Goal: Transaction & Acquisition: Purchase product/service

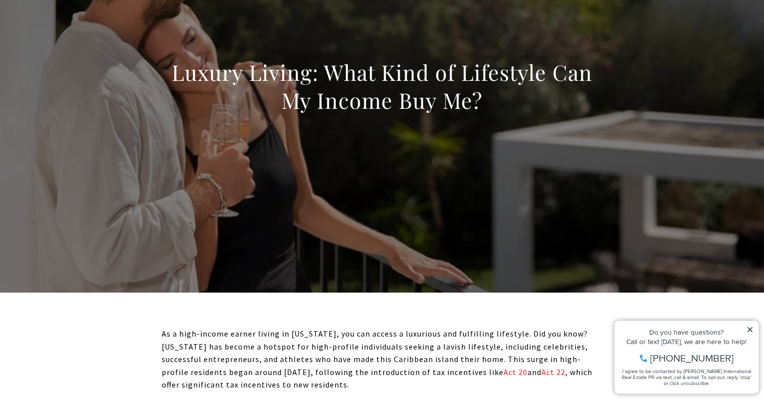
scroll to position [117, 0]
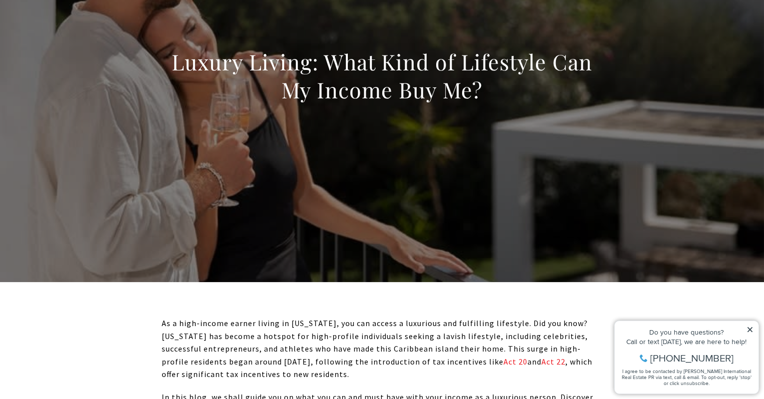
click at [752, 327] on icon at bounding box center [749, 328] width 7 height 7
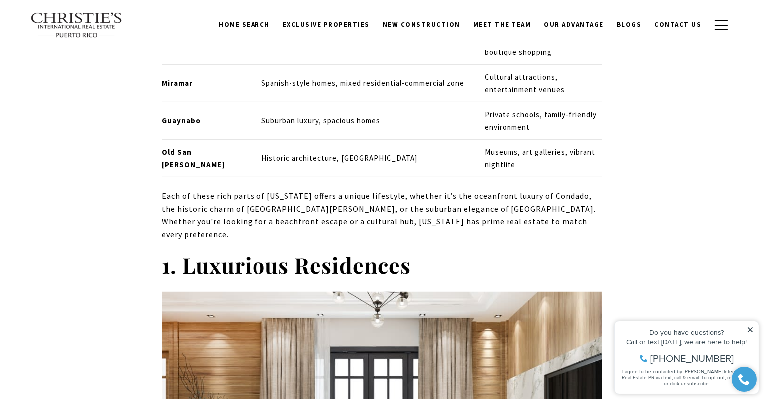
scroll to position [1084, 0]
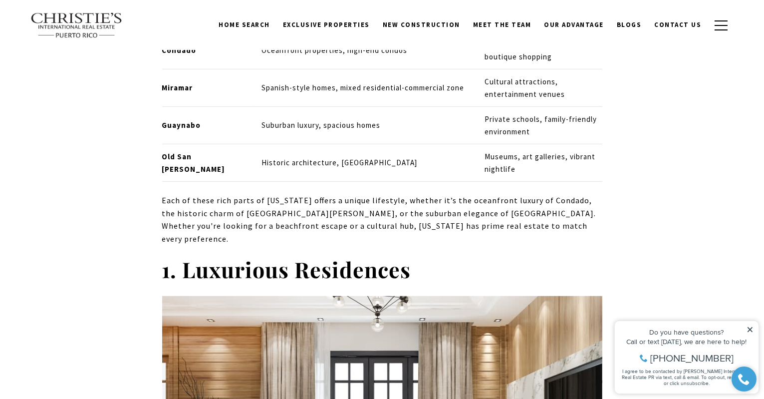
click at [754, 329] on div "Do you have questions? Call or text today, we are here to help! 347-797-5825 I …" at bounding box center [686, 356] width 144 height 72
click at [747, 326] on icon at bounding box center [749, 328] width 7 height 7
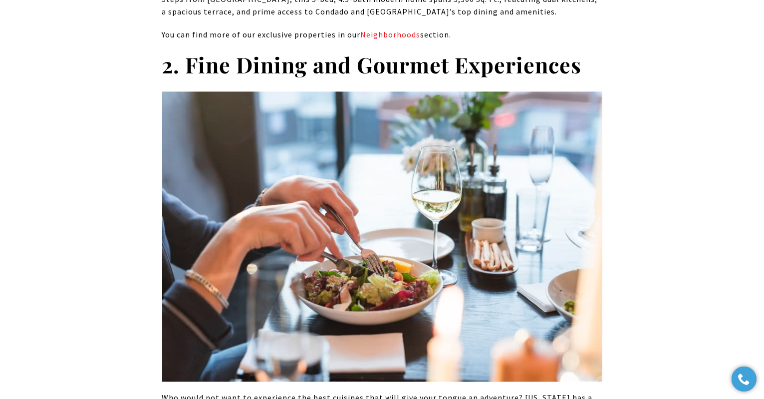
scroll to position [3498, 0]
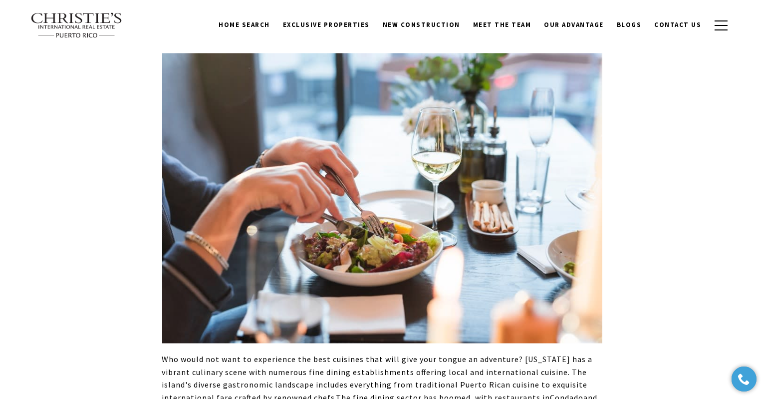
scroll to position [3359, 0]
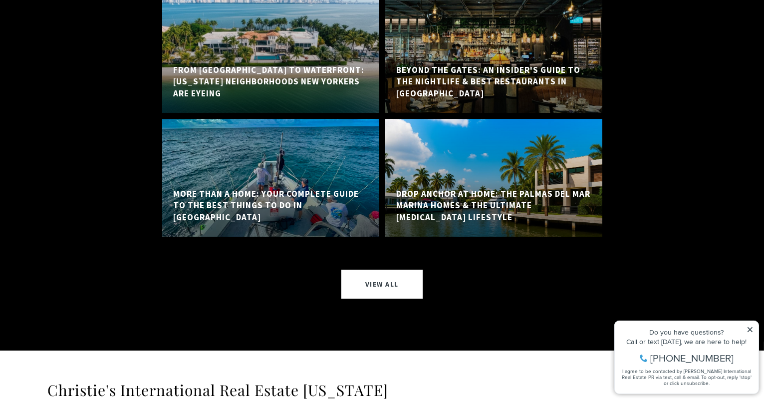
scroll to position [12842, 0]
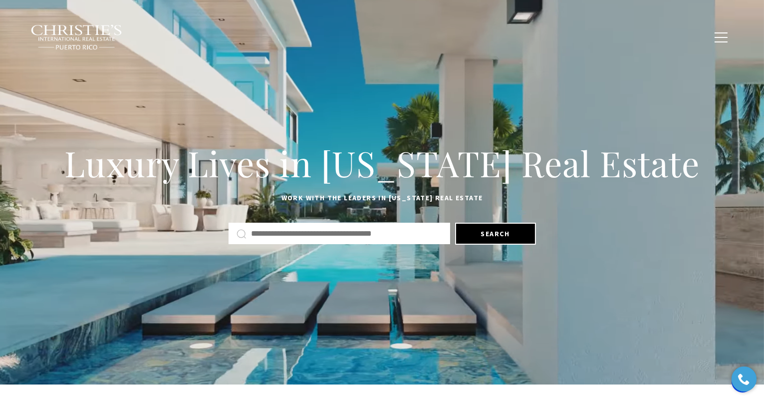
click at [283, 36] on span "Exclusive Properties" at bounding box center [326, 36] width 87 height 8
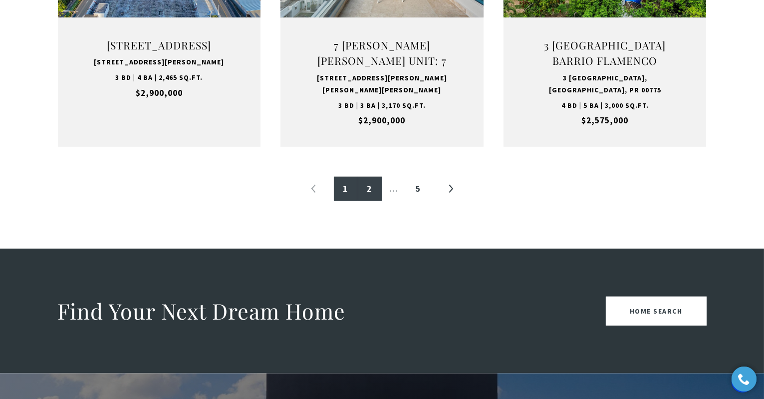
scroll to position [1177, 0]
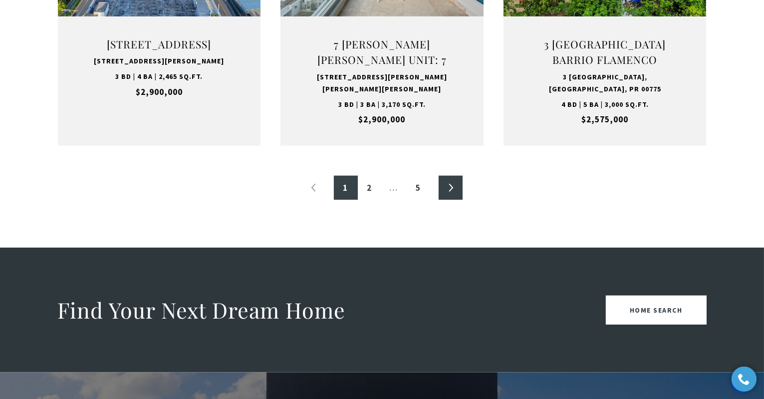
click at [454, 200] on link "»" at bounding box center [451, 188] width 24 height 24
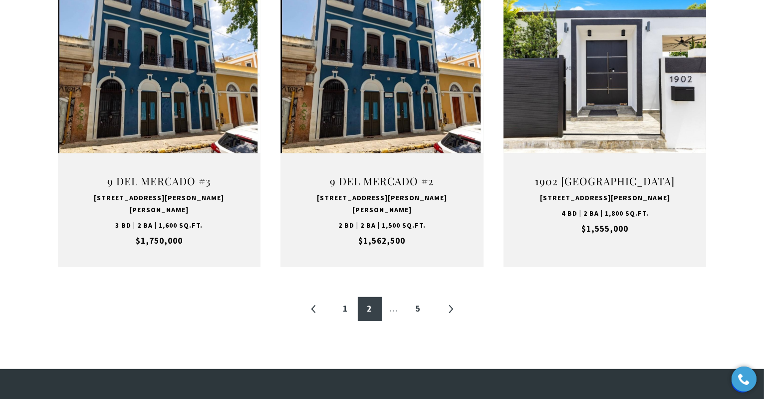
scroll to position [1043, 0]
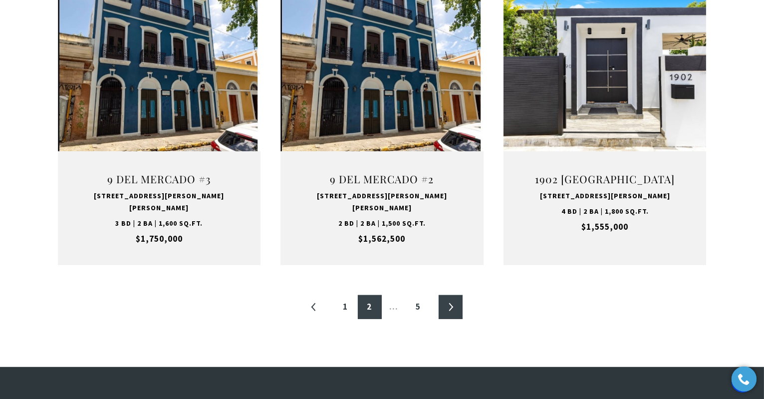
click at [449, 319] on link "»" at bounding box center [451, 307] width 24 height 24
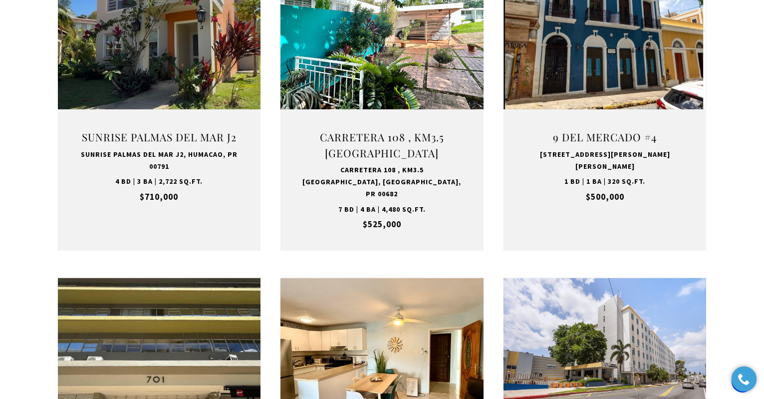
scroll to position [758, 0]
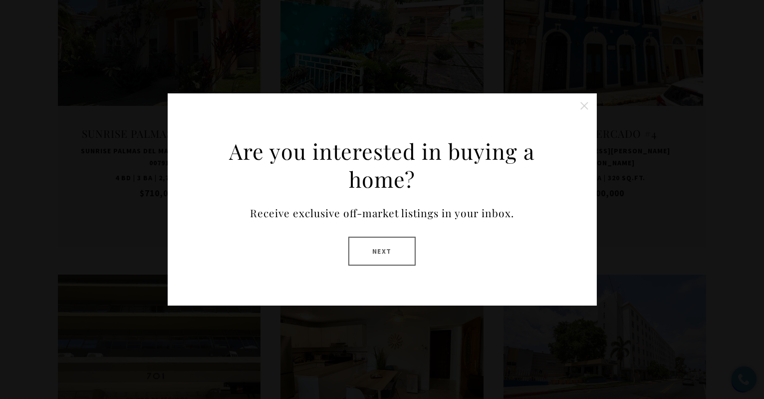
click at [582, 100] on button "Close this option" at bounding box center [584, 106] width 20 height 20
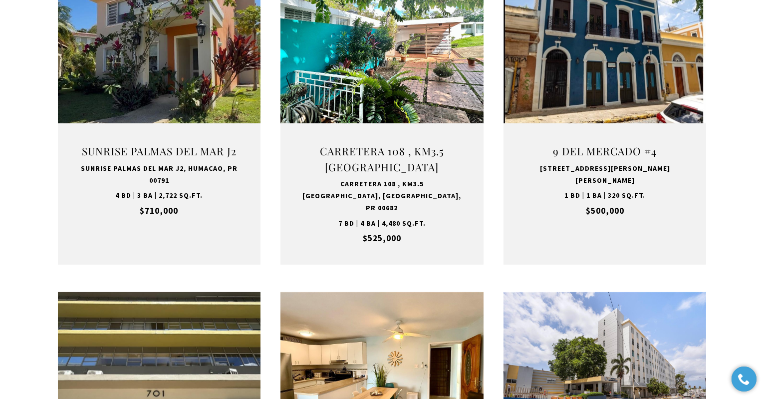
scroll to position [743, 0]
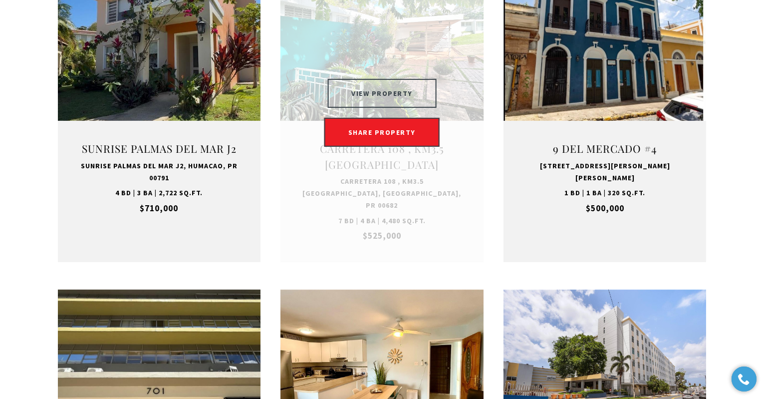
click at [421, 108] on button "VIEW PROPERTY" at bounding box center [381, 93] width 109 height 29
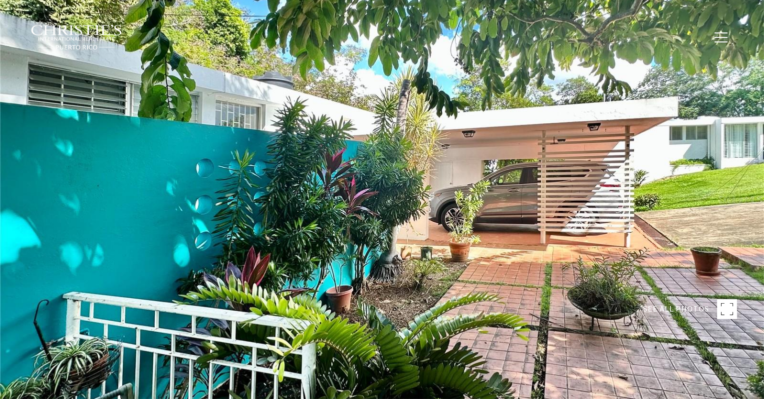
type input "********"
type input "***"
type input "**********"
type input "**"
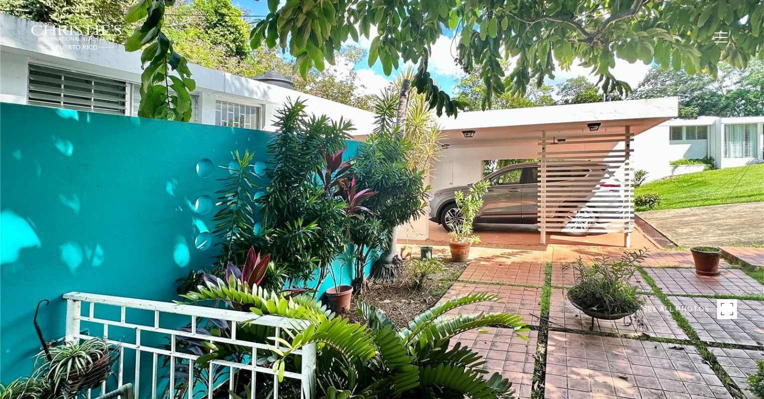
type input "********"
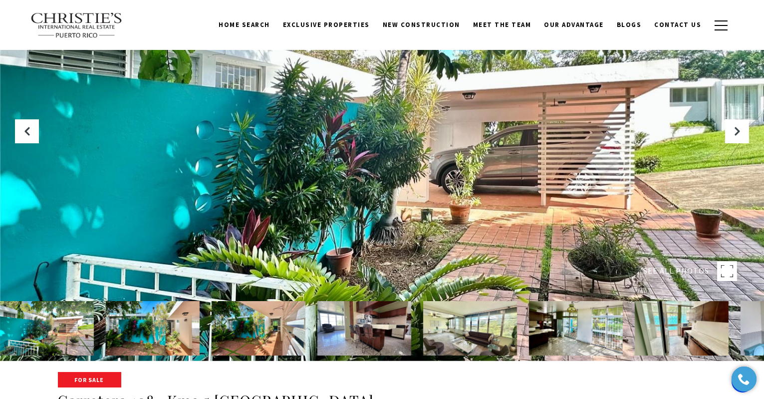
scroll to position [37, 0]
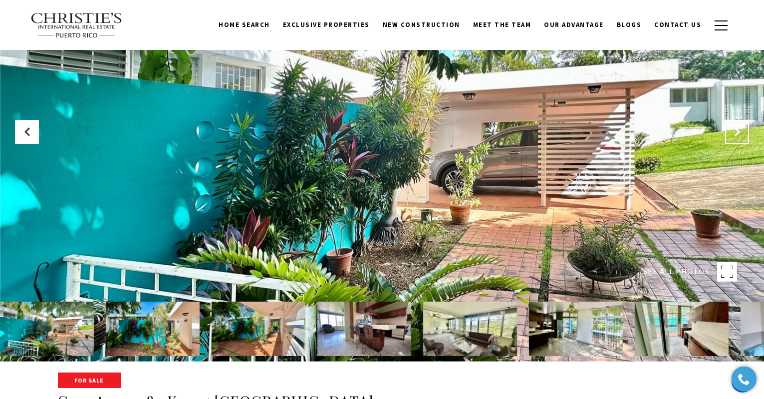
click at [734, 132] on icon "Next Slide" at bounding box center [737, 132] width 10 height 10
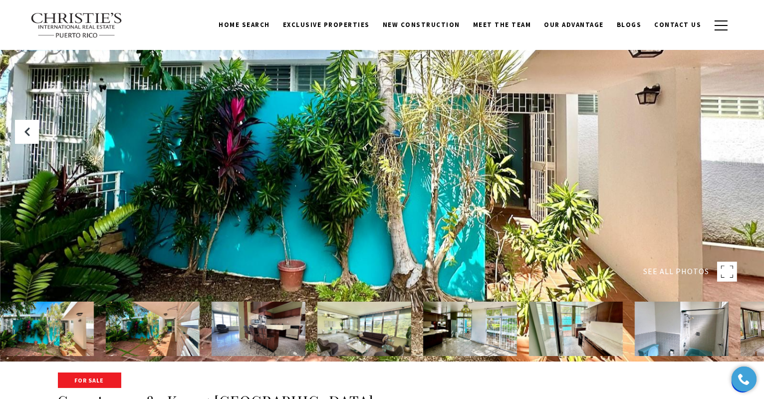
click at [734, 132] on icon "Next Slide" at bounding box center [737, 132] width 10 height 10
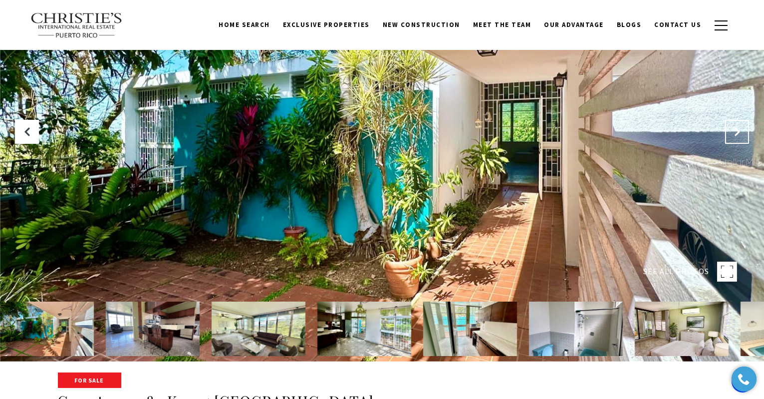
click at [735, 132] on icon "Next Slide" at bounding box center [737, 132] width 10 height 10
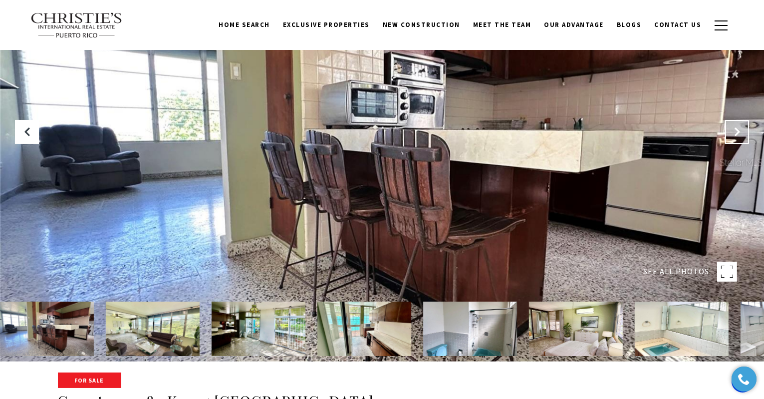
click at [735, 132] on icon "Next Slide" at bounding box center [737, 132] width 10 height 10
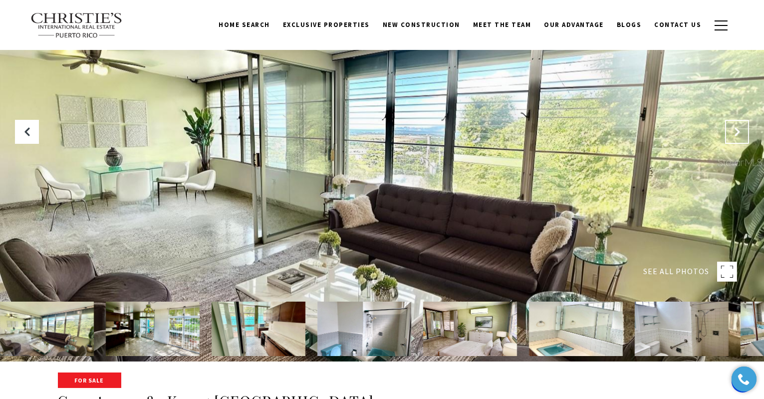
click at [735, 132] on icon "Next Slide" at bounding box center [737, 132] width 10 height 10
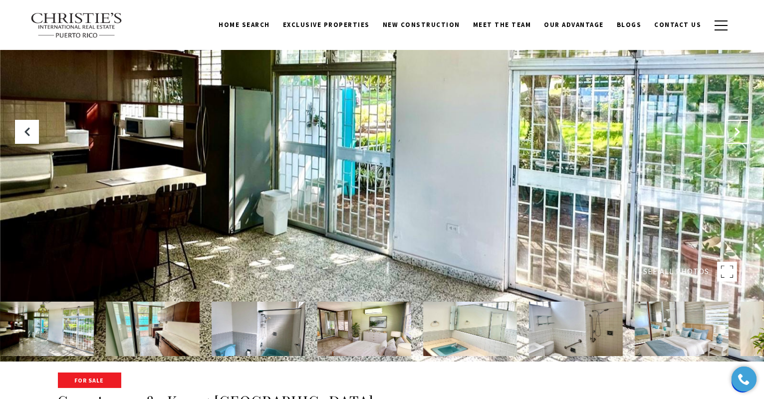
click at [735, 132] on icon "Next Slide" at bounding box center [737, 132] width 10 height 10
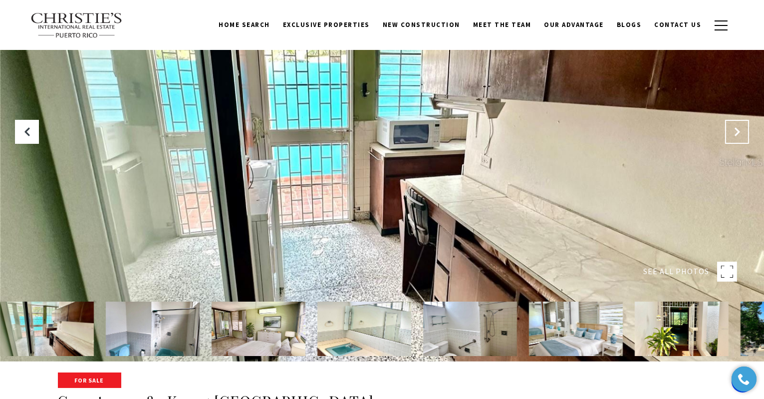
click at [735, 130] on icon "Next Slide" at bounding box center [737, 132] width 10 height 10
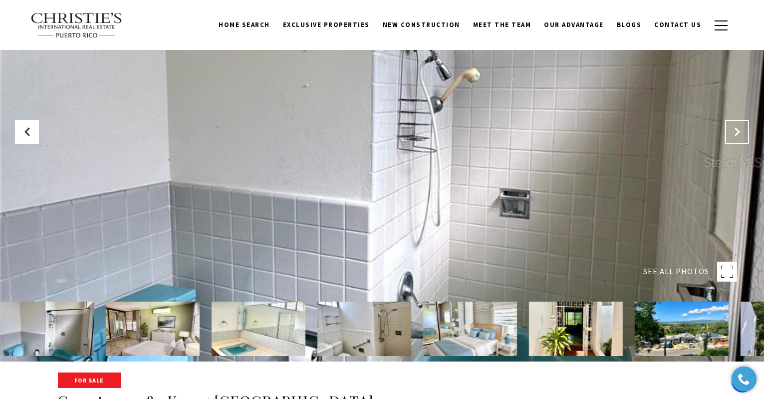
click at [734, 129] on icon "Next Slide" at bounding box center [737, 132] width 10 height 10
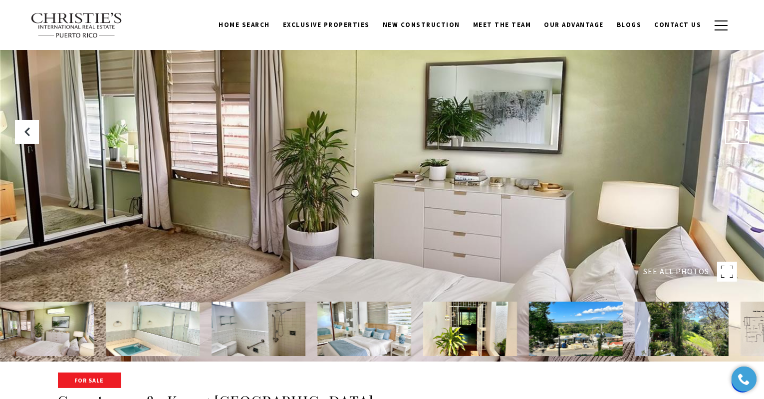
click at [735, 128] on icon "Next Slide" at bounding box center [737, 132] width 10 height 10
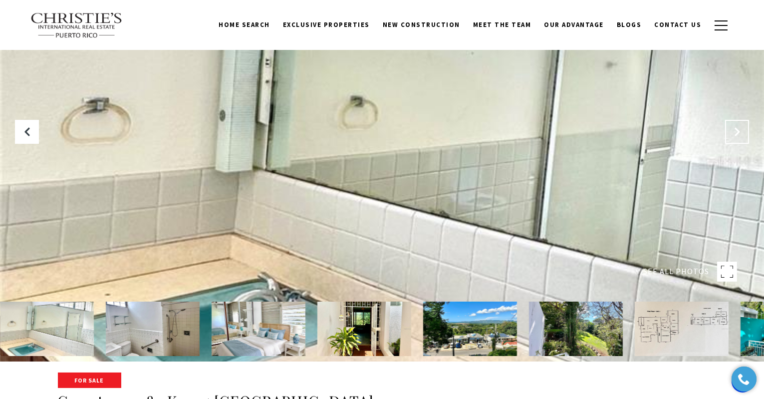
click at [734, 124] on button "Next Slide" at bounding box center [737, 132] width 24 height 24
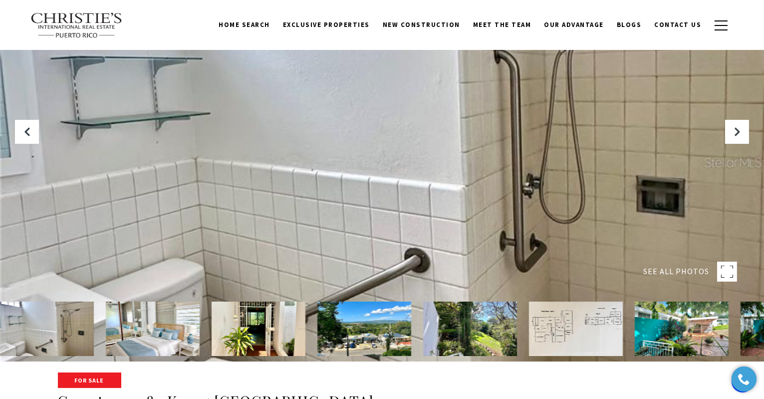
click at [726, 267] on rect at bounding box center [727, 271] width 20 height 20
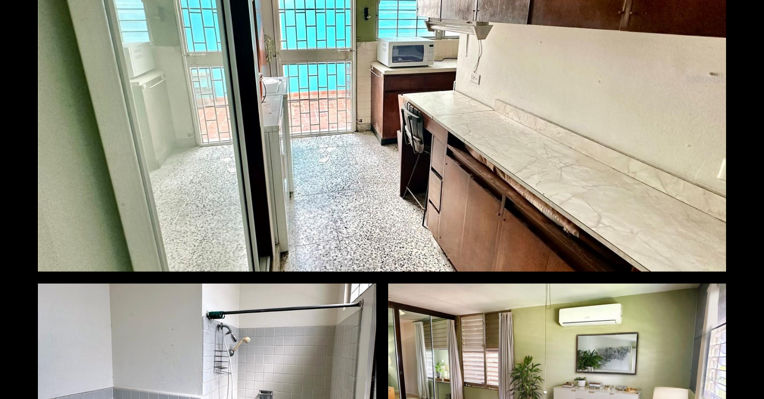
scroll to position [1300, 0]
